Goal: Book appointment/travel/reservation

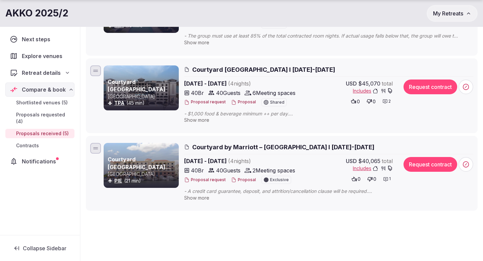
scroll to position [309, 0]
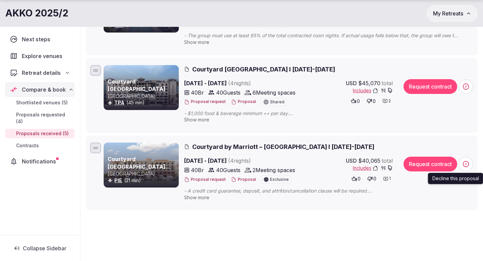
click at [468, 165] on icon at bounding box center [466, 164] width 7 height 7
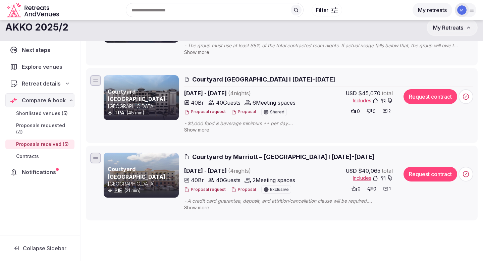
scroll to position [299, 0]
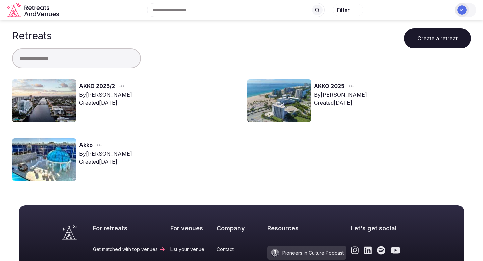
click at [62, 96] on img at bounding box center [44, 100] width 64 height 43
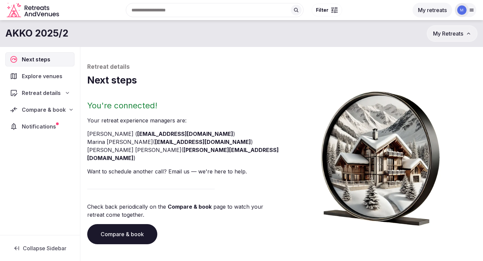
click at [56, 109] on span "Compare & book" at bounding box center [44, 110] width 44 height 8
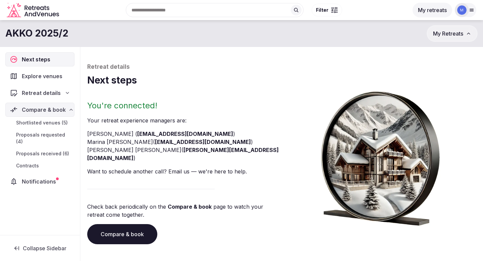
click at [49, 125] on span "Shortlisted venues (5)" at bounding box center [42, 122] width 52 height 7
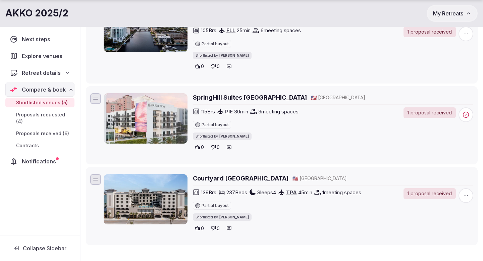
scroll to position [299, 0]
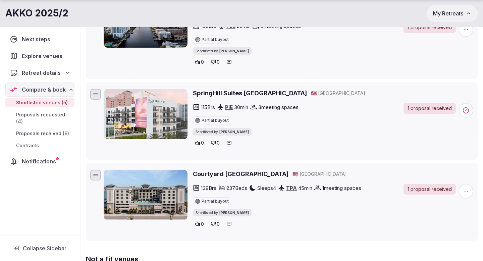
click at [436, 103] on div "1 proposal received" at bounding box center [430, 108] width 52 height 11
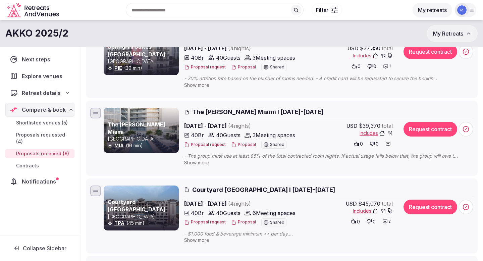
scroll to position [186, 0]
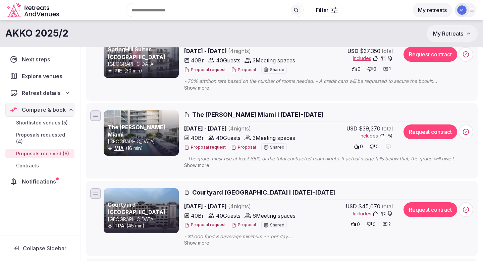
click at [386, 224] on icon at bounding box center [385, 223] width 5 height 5
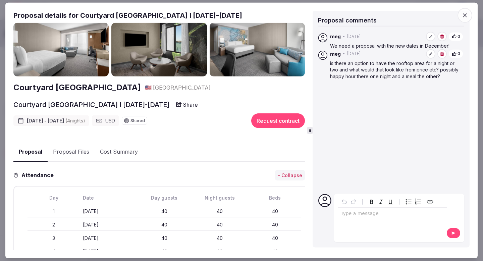
click at [364, 217] on div "editable markdown" at bounding box center [392, 214] width 109 height 13
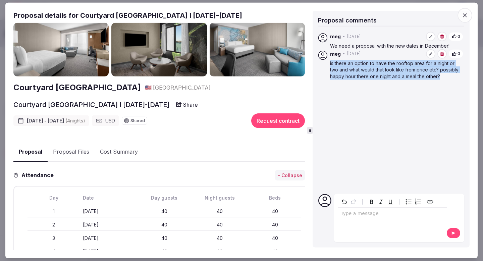
drag, startPoint x: 330, startPoint y: 64, endPoint x: 445, endPoint y: 76, distance: 115.8
click at [445, 76] on p "is there an option to have the rooftop area for a night or two and what would t…" at bounding box center [396, 70] width 133 height 20
copy p "is there an option to have the rooftop area for a night or two and what would t…"
click at [463, 17] on icon "button" at bounding box center [465, 15] width 7 height 7
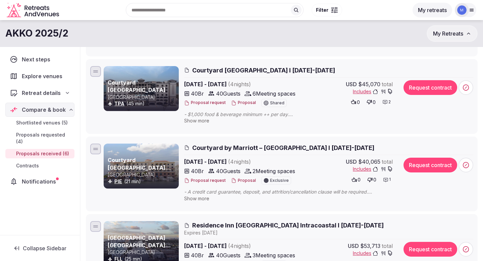
scroll to position [308, 0]
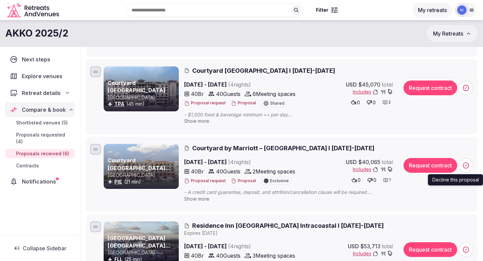
click at [463, 165] on icon at bounding box center [466, 165] width 7 height 7
